Goal: Task Accomplishment & Management: Manage account settings

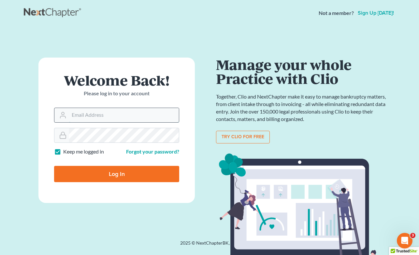
click at [97, 117] on input "Email Address" at bounding box center [124, 115] width 110 height 14
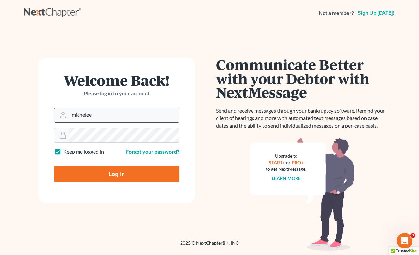
type input "[PERSON_NAME][EMAIL_ADDRESS][DOMAIN_NAME]"
click at [34, 131] on div "Welcome Back! Please log in to your account Email Address [EMAIL_ADDRESS][DOMAI…" at bounding box center [117, 133] width 186 height 151
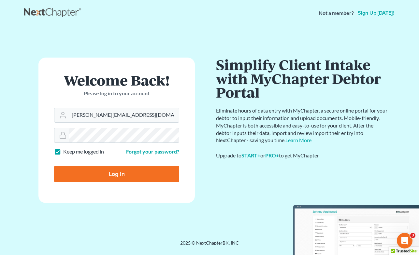
click at [30, 148] on div "Welcome Back! Please log in to your account Email Address [EMAIL_ADDRESS][DOMAI…" at bounding box center [117, 133] width 186 height 151
click at [120, 175] on input "Log In" at bounding box center [116, 174] width 125 height 16
type input "Thinking..."
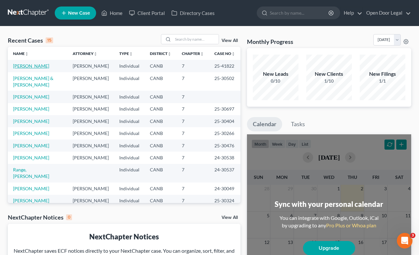
click at [28, 67] on link "[PERSON_NAME]" at bounding box center [31, 66] width 36 height 6
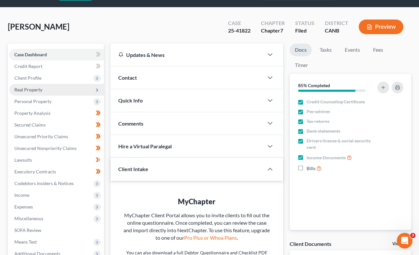
scroll to position [22, 0]
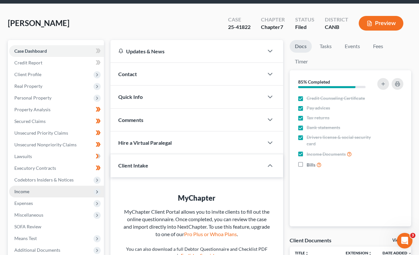
click at [40, 191] on span "Income" at bounding box center [56, 192] width 95 height 12
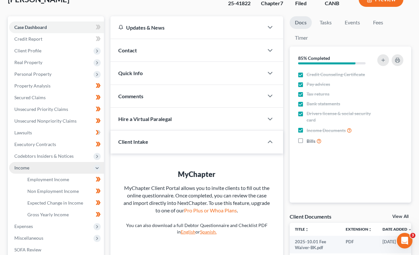
scroll to position [49, 0]
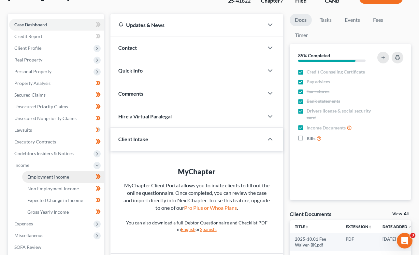
click at [48, 177] on span "Employment Income" at bounding box center [48, 177] width 42 height 6
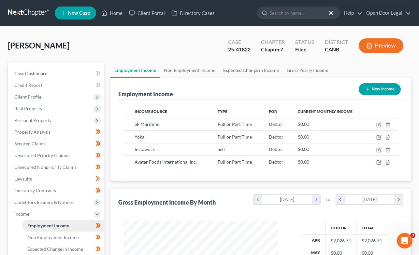
scroll to position [117, 168]
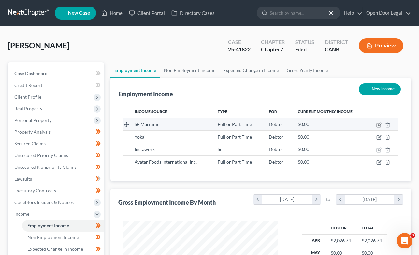
click at [379, 124] on icon "button" at bounding box center [378, 124] width 5 height 5
select select "0"
select select "4"
select select "1"
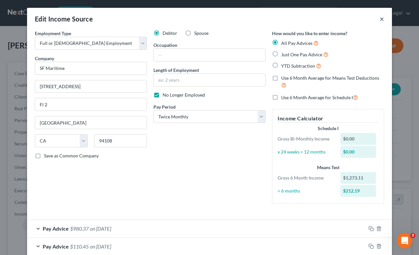
click at [381, 18] on button "×" at bounding box center [382, 19] width 5 height 8
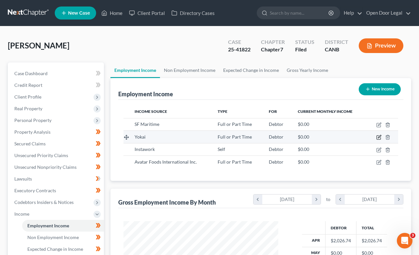
click at [379, 137] on icon "button" at bounding box center [379, 137] width 3 height 3
select select "0"
select select "4"
select select "0"
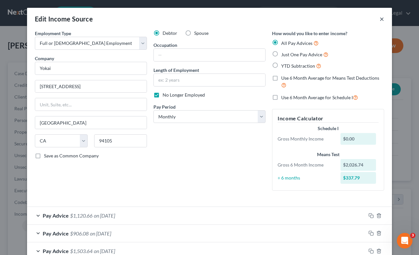
click at [382, 20] on button "×" at bounding box center [382, 19] width 5 height 8
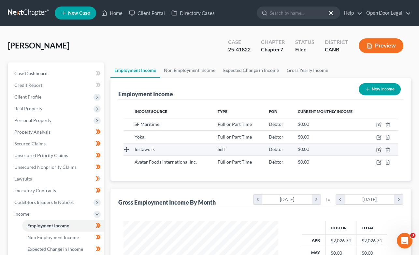
click at [380, 150] on icon "button" at bounding box center [378, 150] width 5 height 5
select select "1"
select select "0"
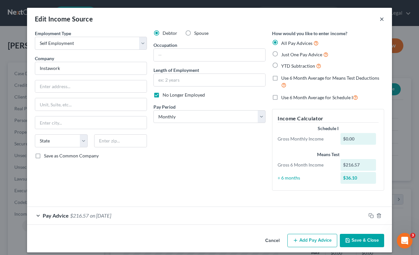
click at [382, 18] on button "×" at bounding box center [382, 19] width 5 height 8
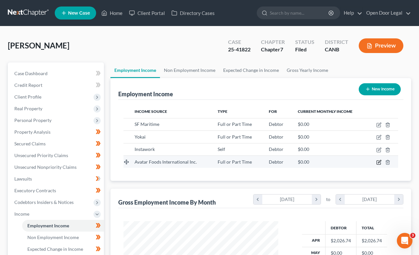
click at [380, 161] on icon "button" at bounding box center [379, 161] width 3 height 3
select select "0"
select select "4"
select select "2"
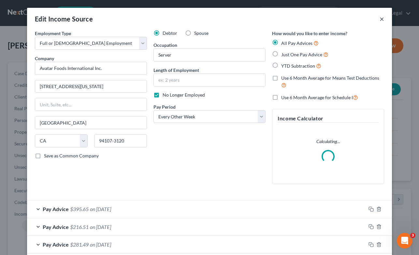
click at [382, 20] on button "×" at bounding box center [382, 19] width 5 height 8
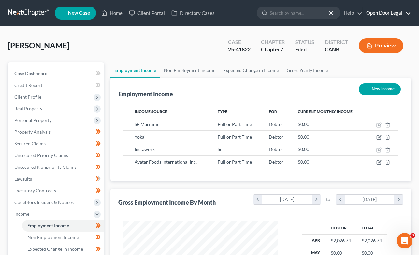
click at [388, 12] on link "Open Door Legal" at bounding box center [387, 13] width 48 height 12
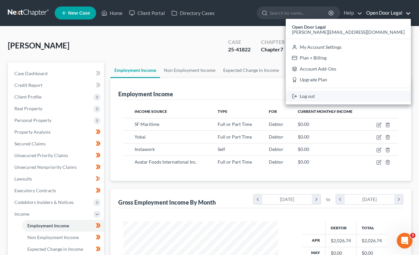
click at [364, 97] on link "Log out" at bounding box center [348, 96] width 125 height 11
